Goal: Task Accomplishment & Management: Use online tool/utility

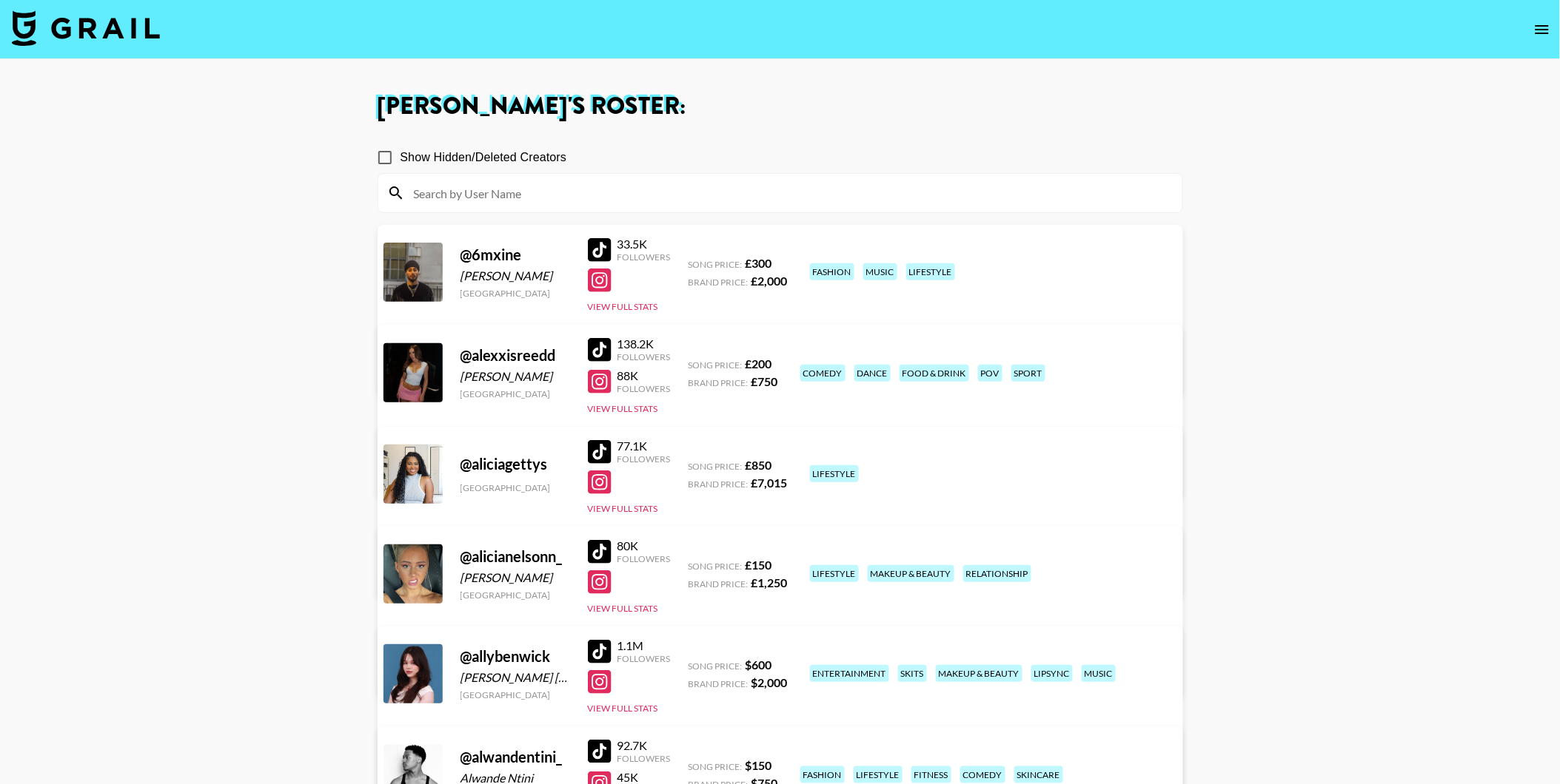
click at [457, 169] on label "Show Hidden/Deleted Creators" at bounding box center [468, 157] width 198 height 31
click at [401, 169] on input "Show Hidden/Deleted Creators" at bounding box center [384, 157] width 31 height 31
click at [393, 157] on input "Show Hidden/Deleted Creators" at bounding box center [384, 157] width 31 height 31
checkbox input "false"
click at [433, 188] on input at bounding box center [788, 193] width 768 height 24
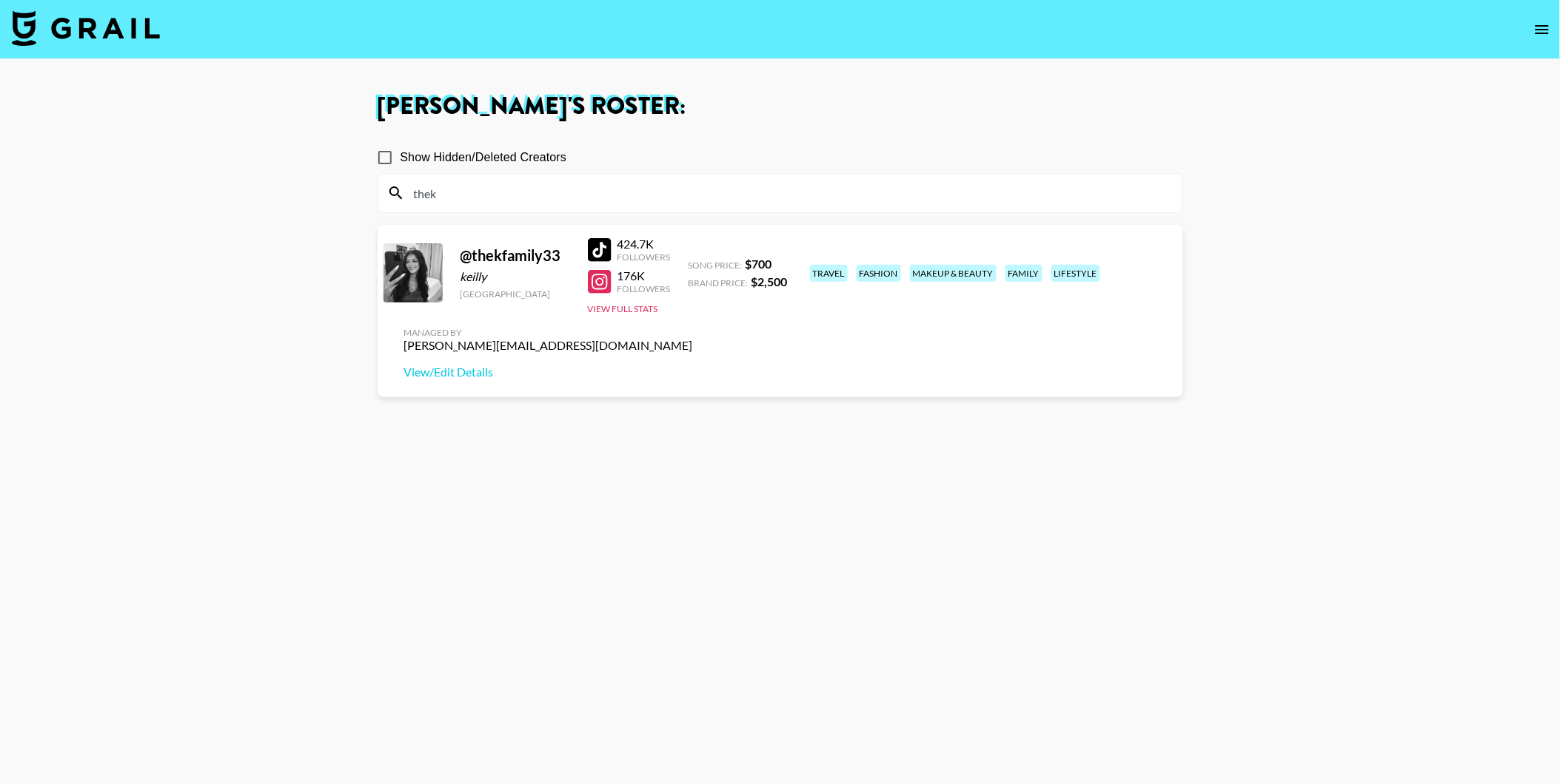
type input "thek"
click at [444, 551] on section "Show Hidden/Deleted Creators thek @ thekfamily33 keilly [GEOGRAPHIC_DATA] 424.7…" at bounding box center [780, 463] width 805 height 666
click at [602, 242] on div at bounding box center [599, 250] width 24 height 24
click at [91, 28] on img at bounding box center [85, 28] width 148 height 35
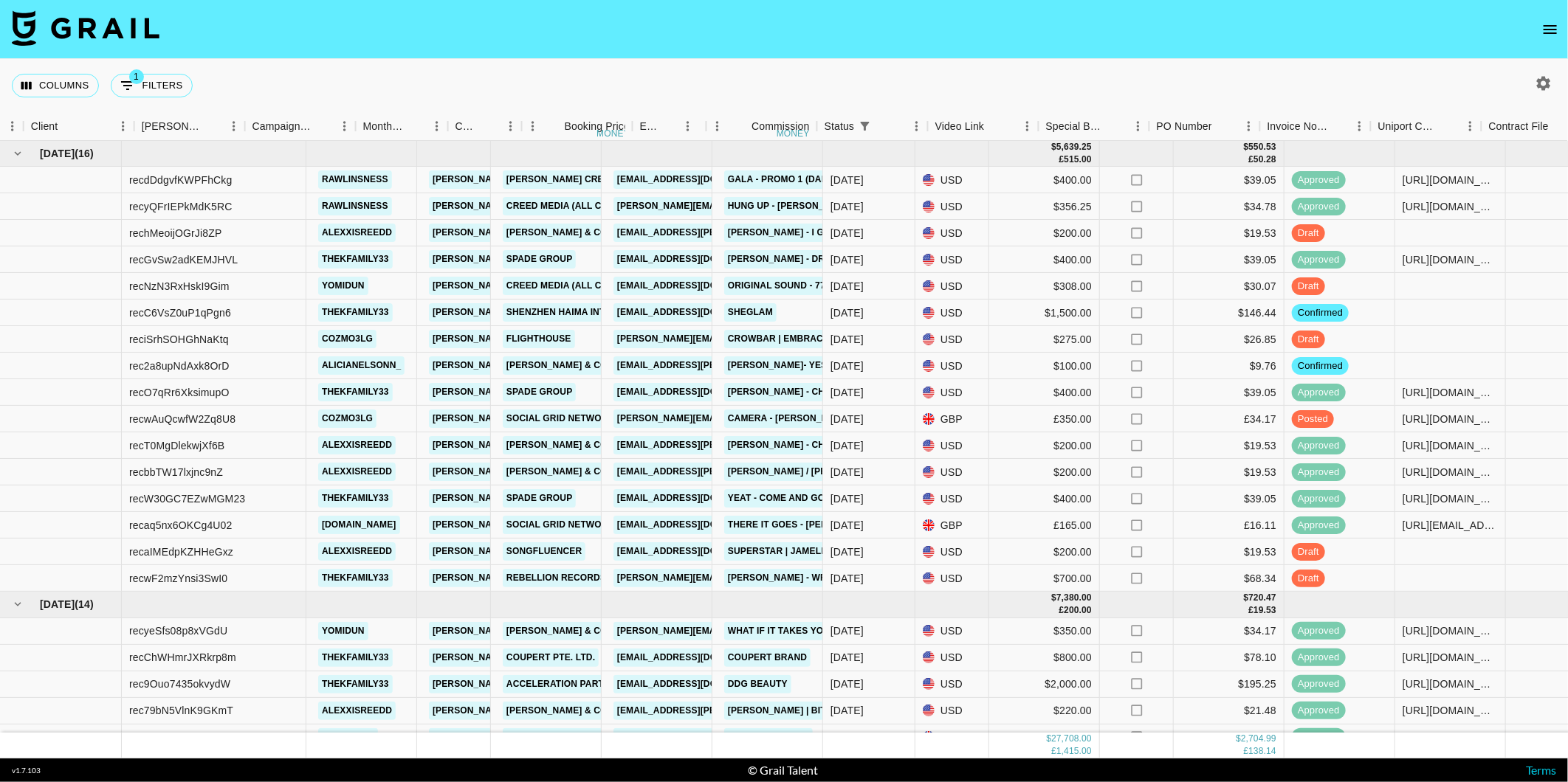
scroll to position [0, 474]
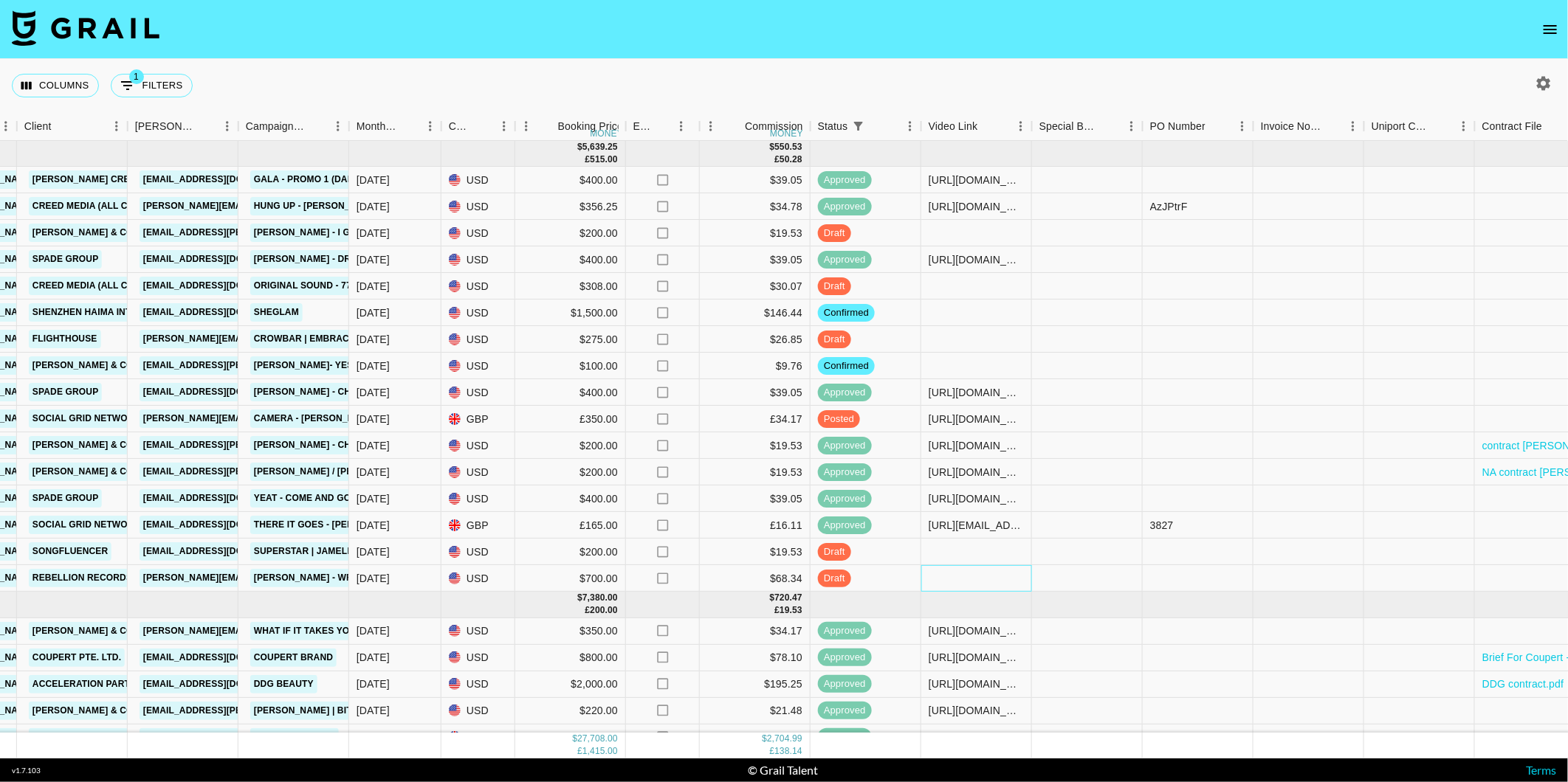
click at [933, 578] on div at bounding box center [977, 578] width 111 height 27
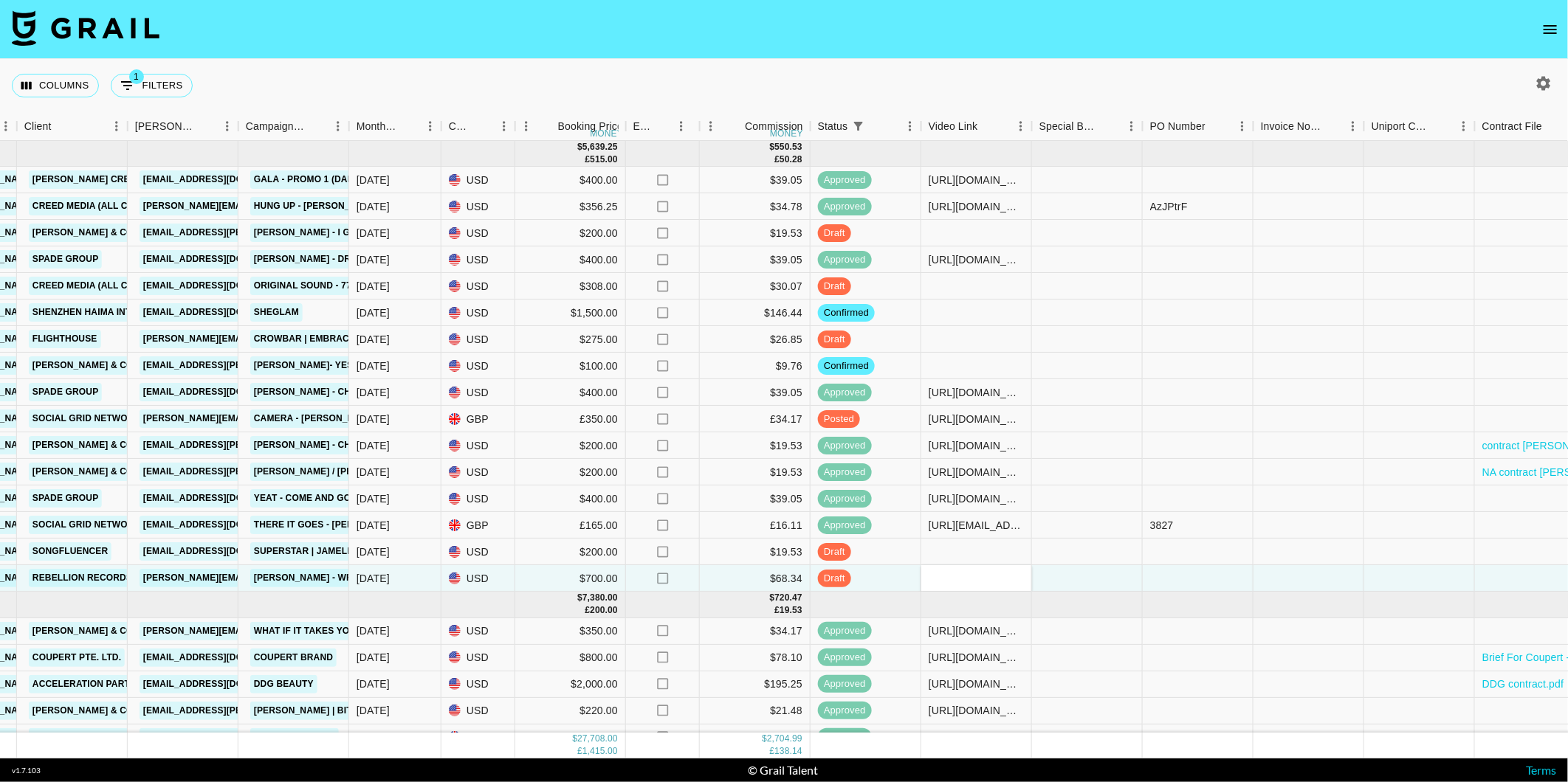
type input "[URL][DOMAIN_NAME]"
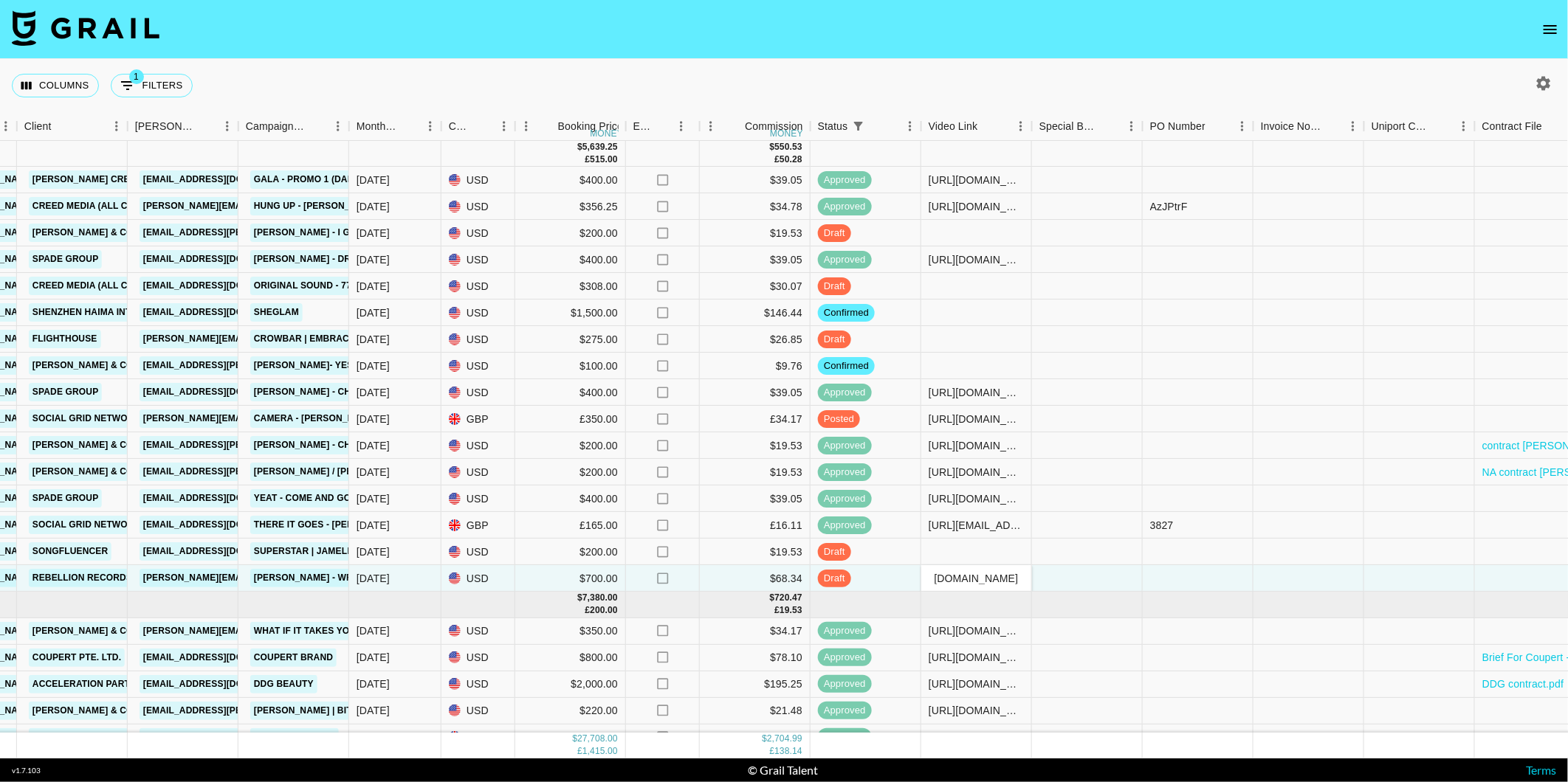
click at [837, 78] on div "Columns 1 Filters + Booking" at bounding box center [784, 86] width 1568 height 54
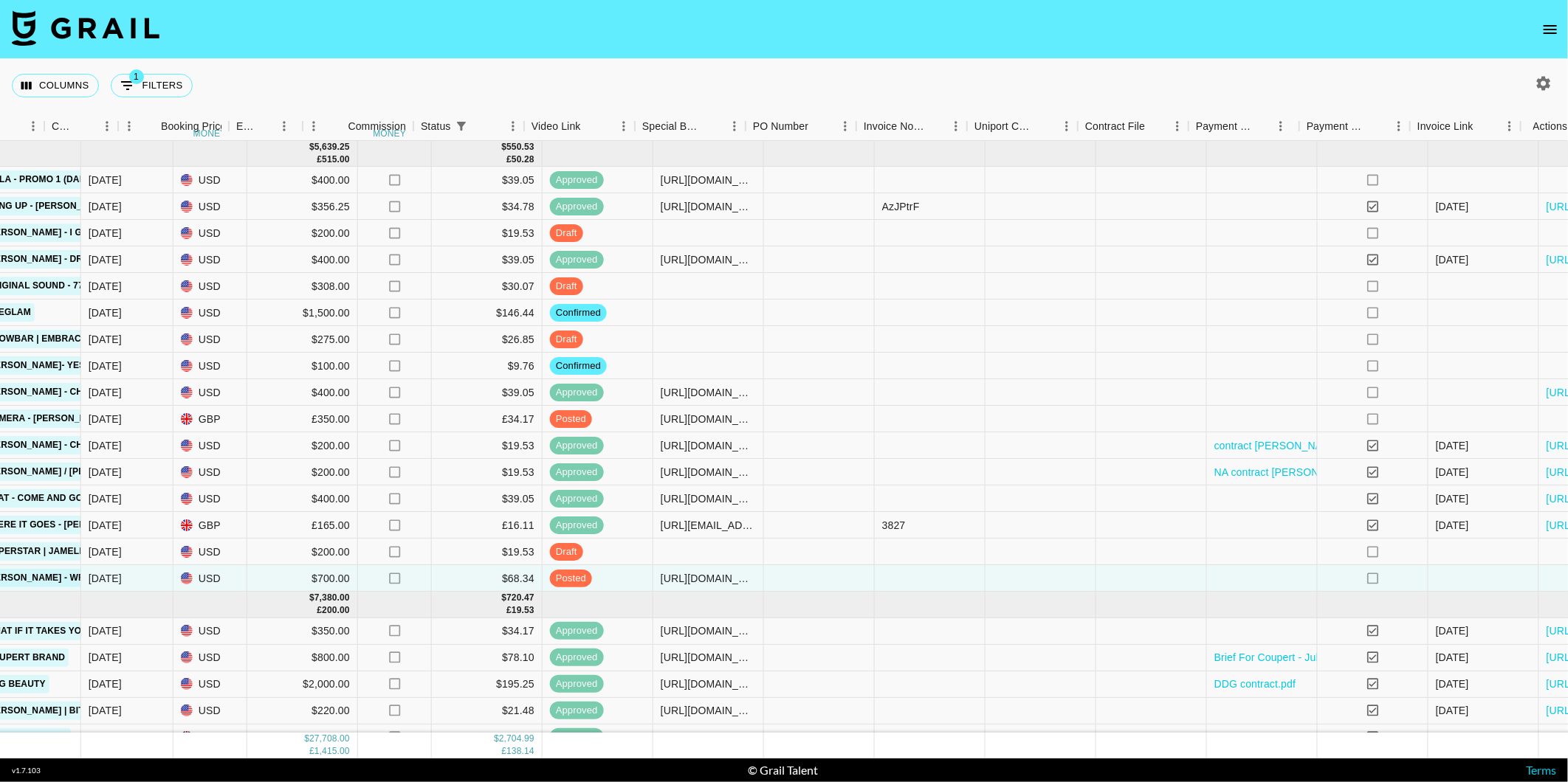
scroll to position [0, 895]
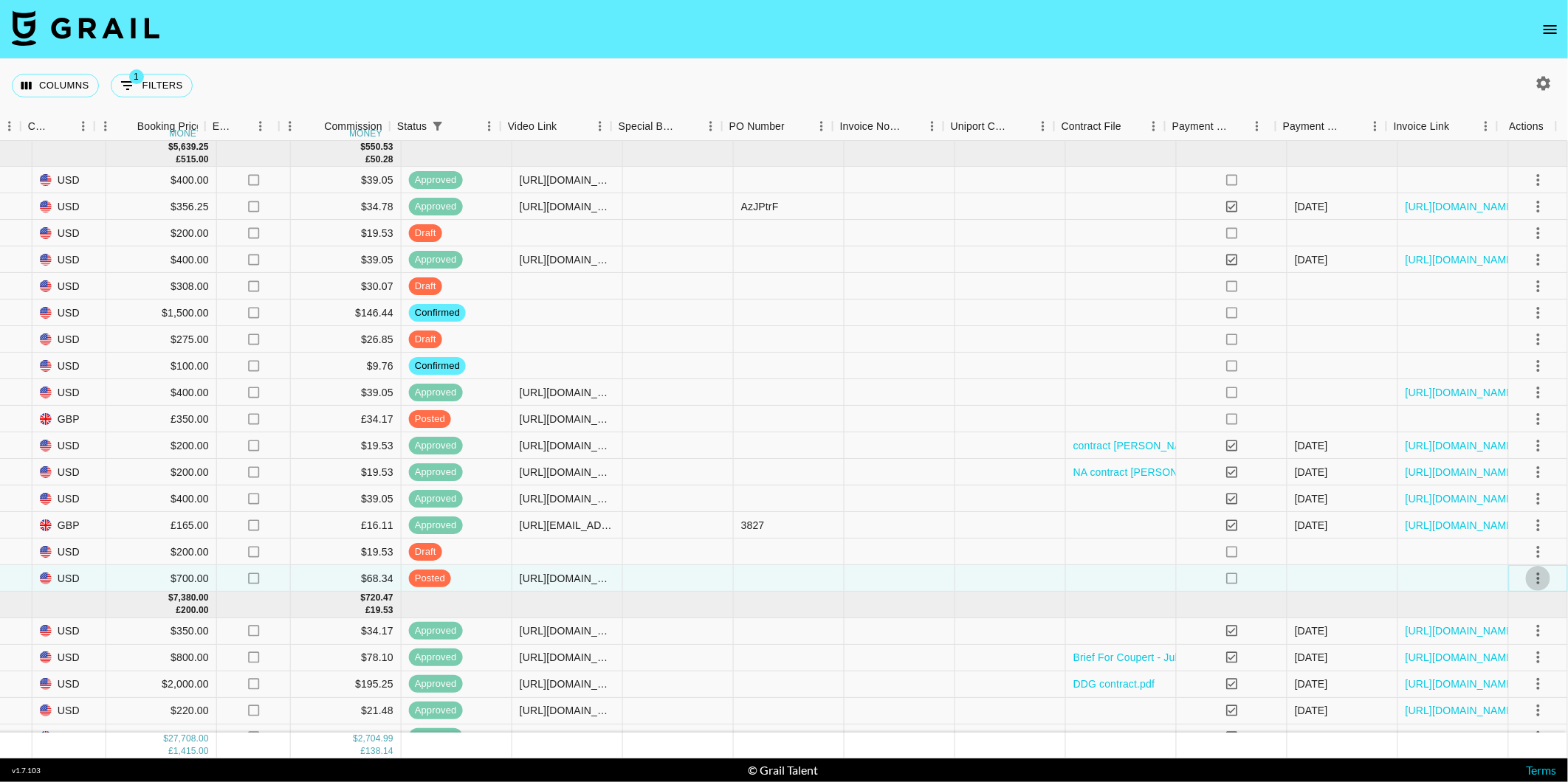
click at [1530, 577] on icon "select merge strategy" at bounding box center [1538, 578] width 18 height 18
click at [1505, 711] on div "Approve" at bounding box center [1507, 716] width 45 height 18
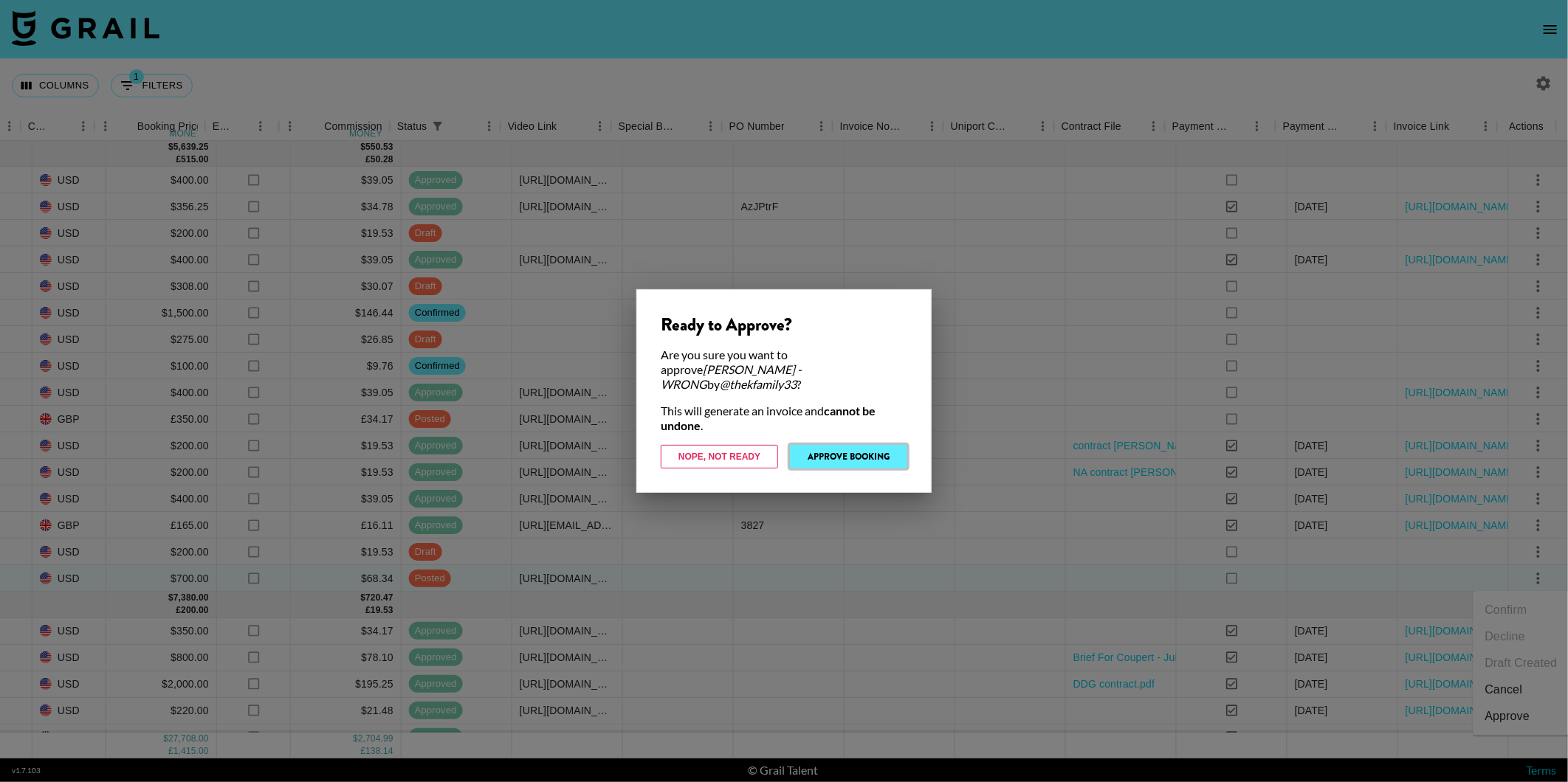
click at [864, 447] on button "Approve Booking" at bounding box center [848, 457] width 118 height 24
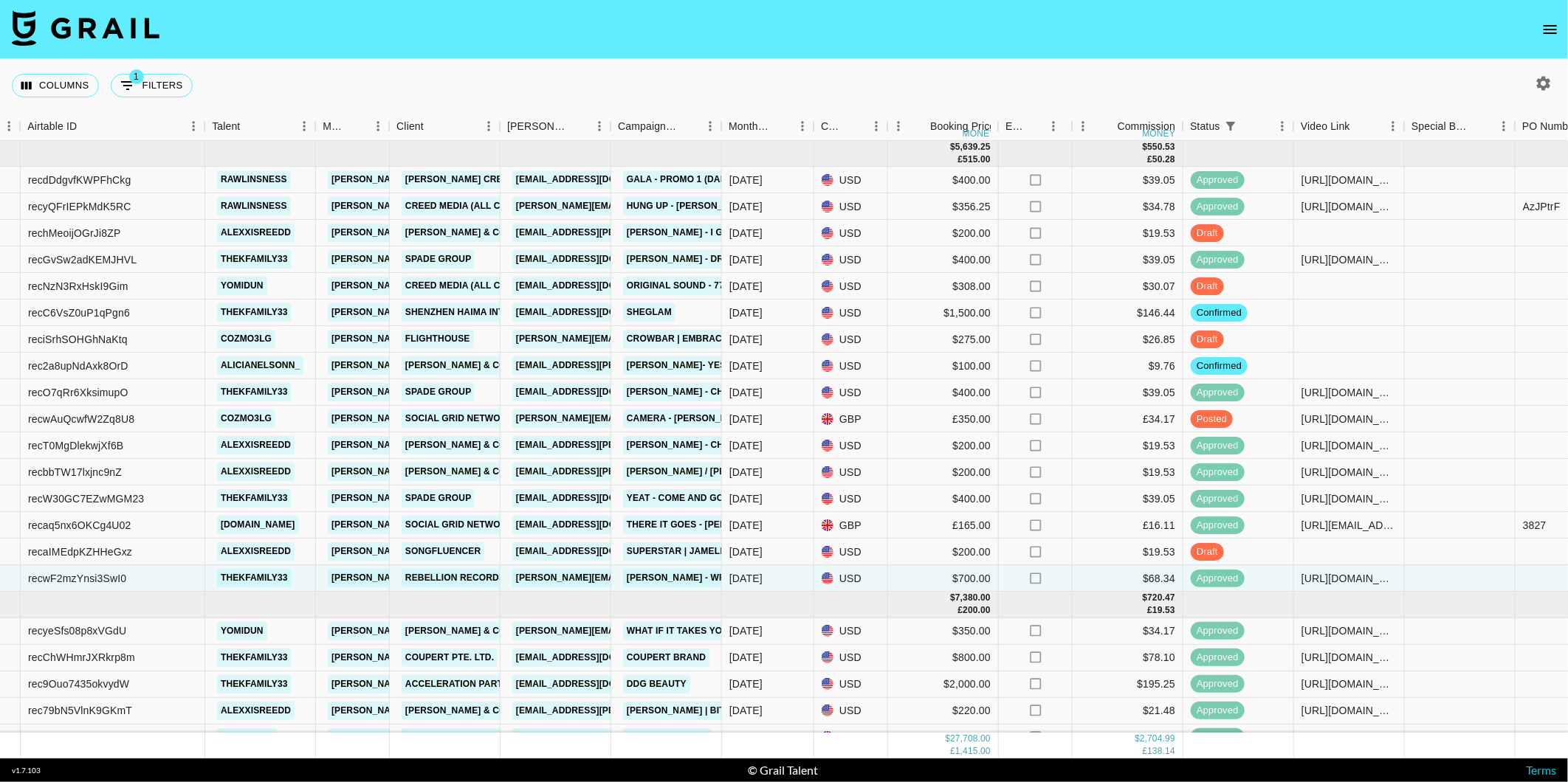
scroll to position [0, 0]
